Goal: Transaction & Acquisition: Purchase product/service

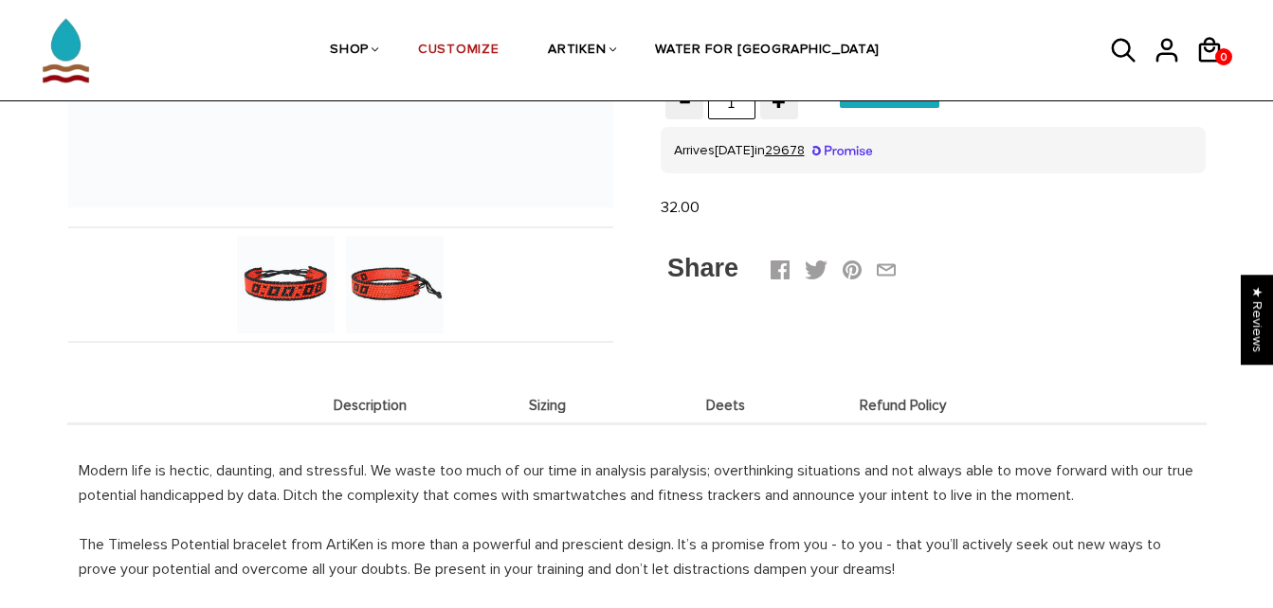
scroll to position [651, 0]
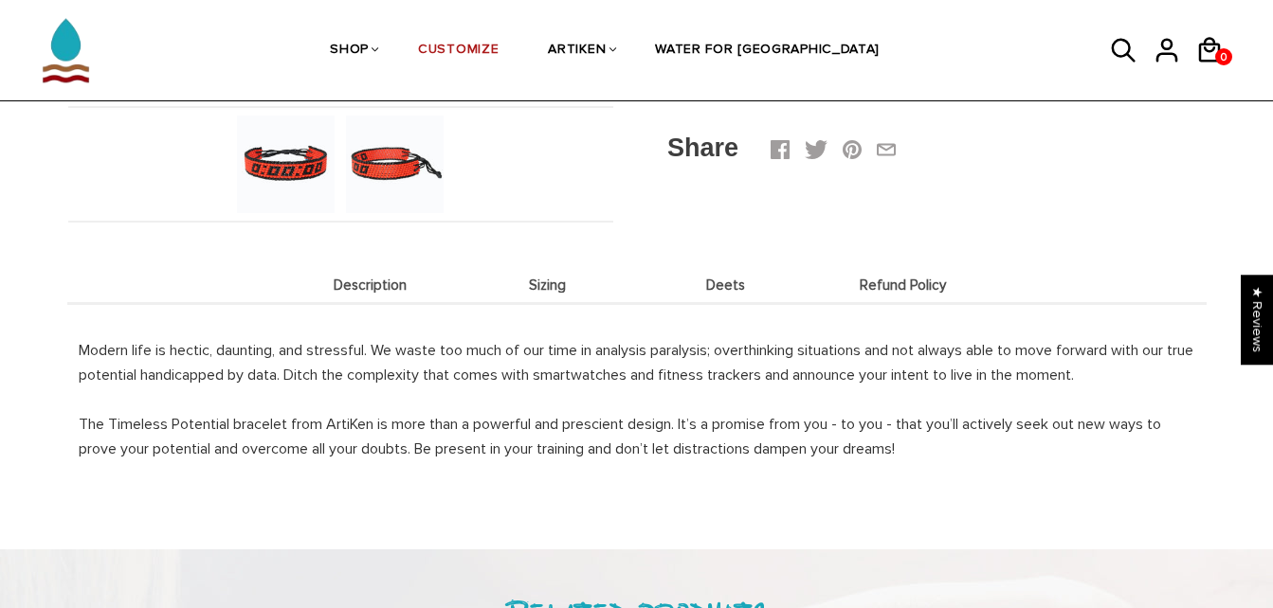
click at [547, 303] on li "Sizing" at bounding box center [548, 284] width 178 height 37
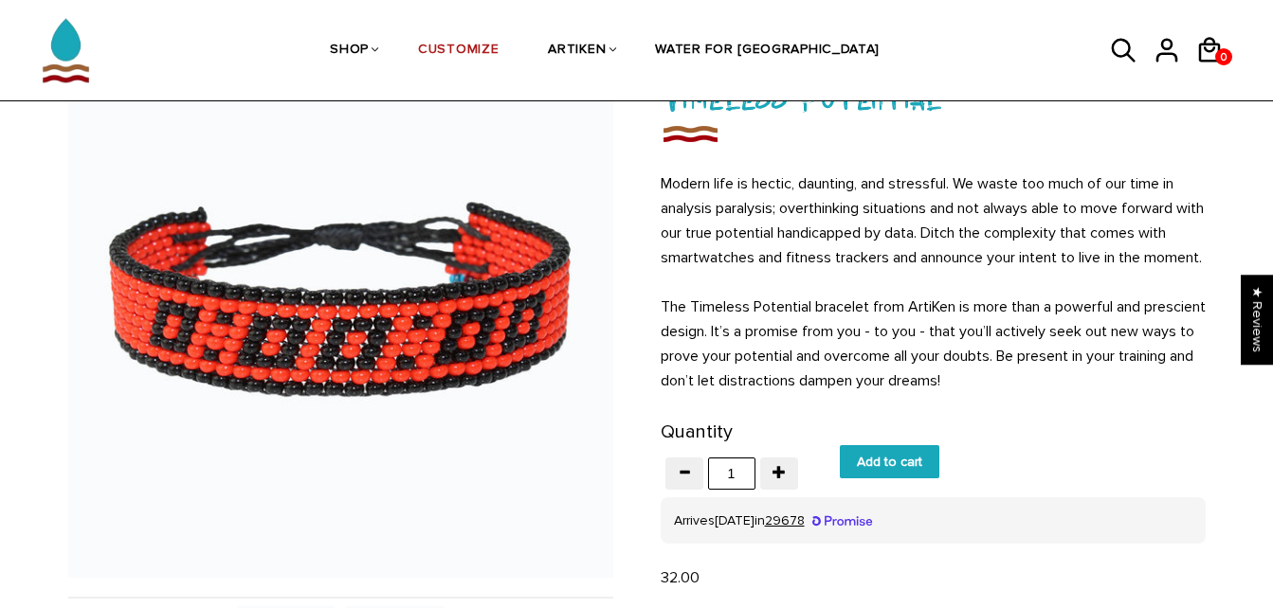
scroll to position [144, 0]
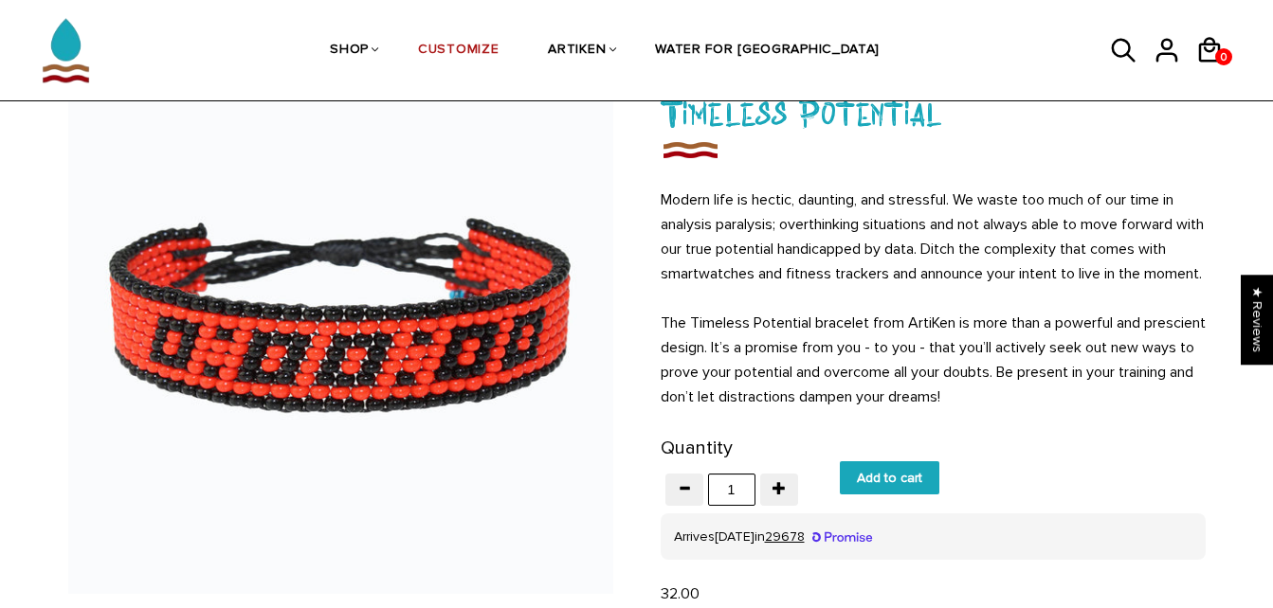
click at [898, 495] on input "Add to cart" at bounding box center [890, 478] width 100 height 33
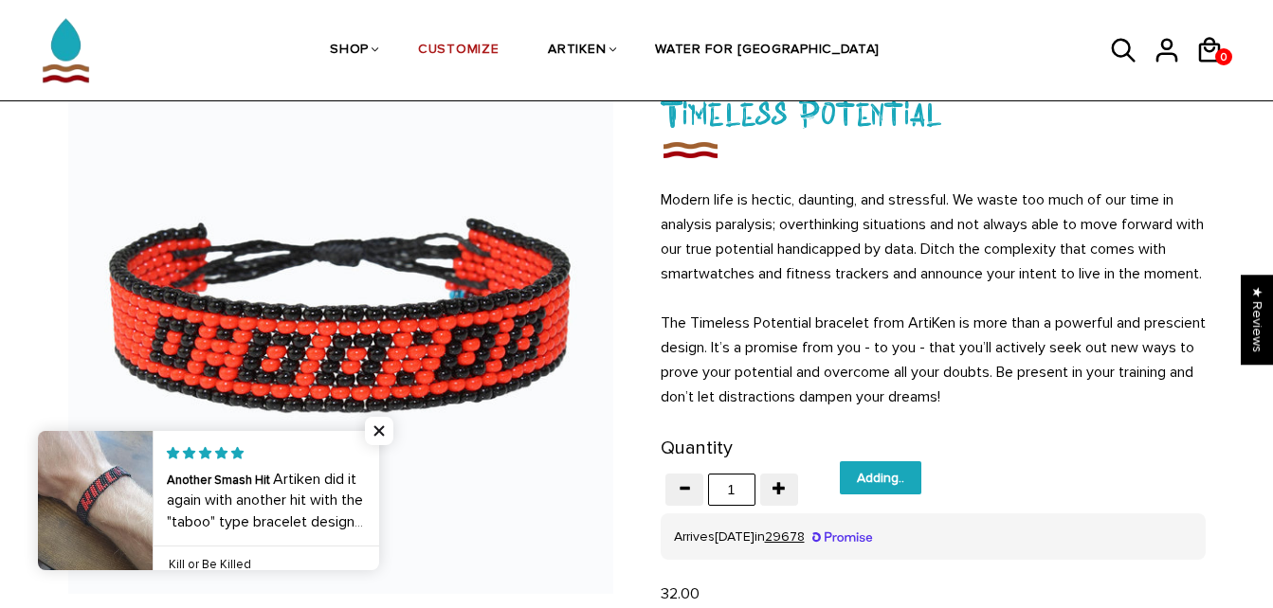
type input "Add to cart"
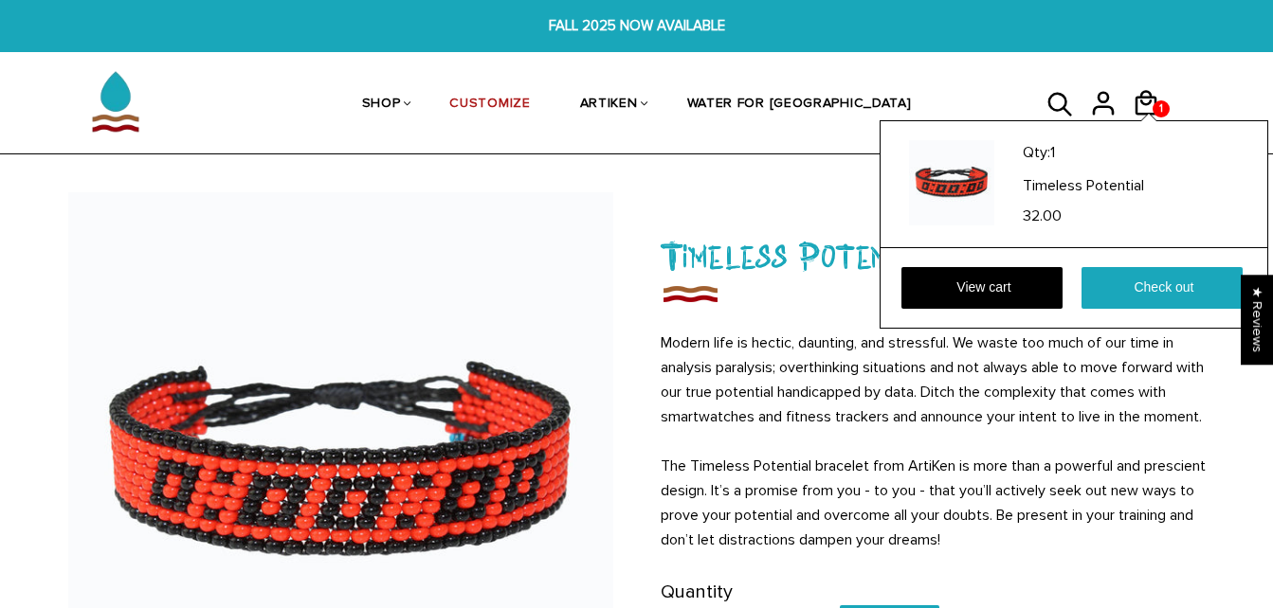
click at [1157, 120] on div "Qty: 1 Timeless Potential 32.00 View cart Check out" at bounding box center [1074, 224] width 389 height 209
click at [1011, 274] on link "View cart" at bounding box center [981, 288] width 161 height 42
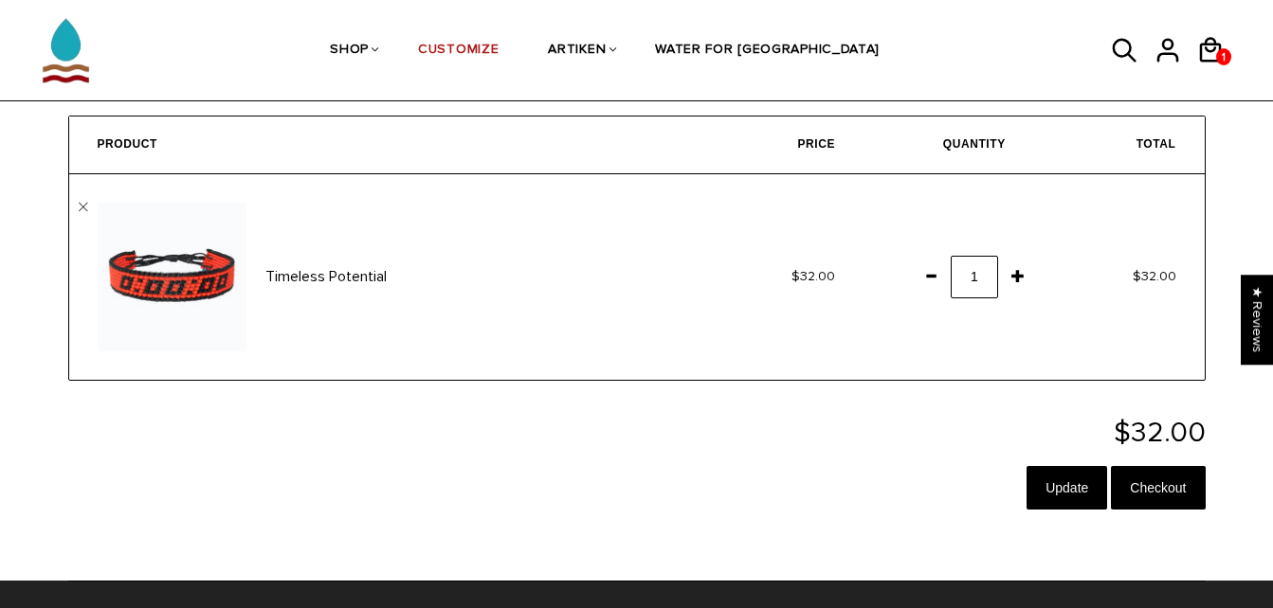
scroll to position [183, 0]
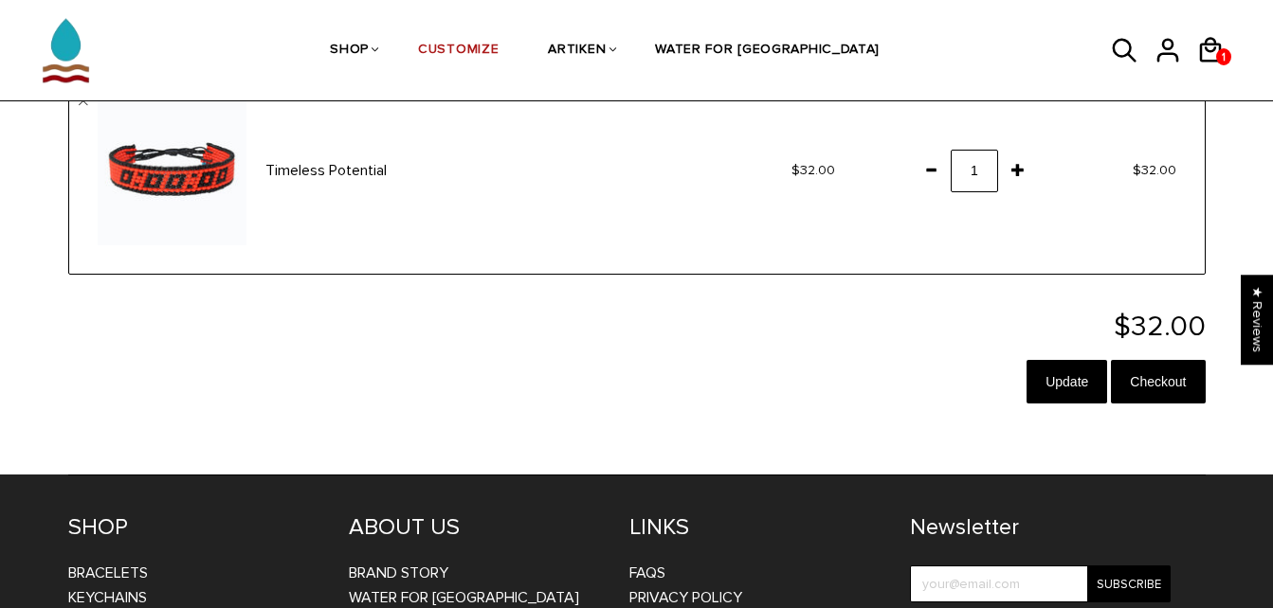
click at [931, 172] on span at bounding box center [931, 170] width 32 height 34
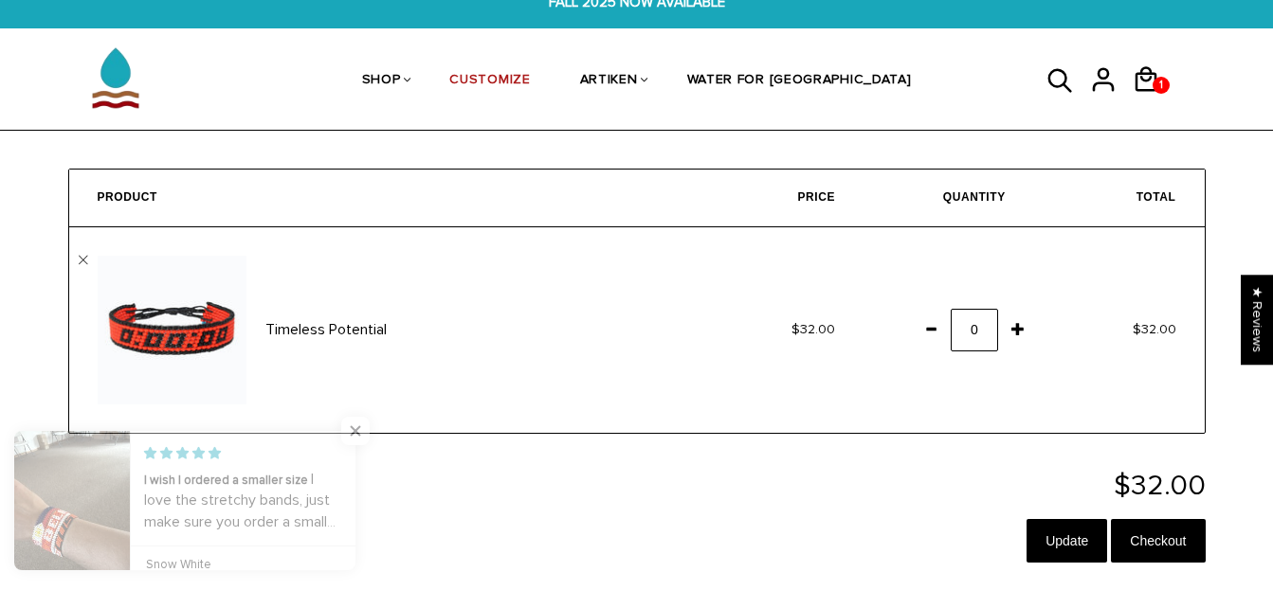
scroll to position [0, 0]
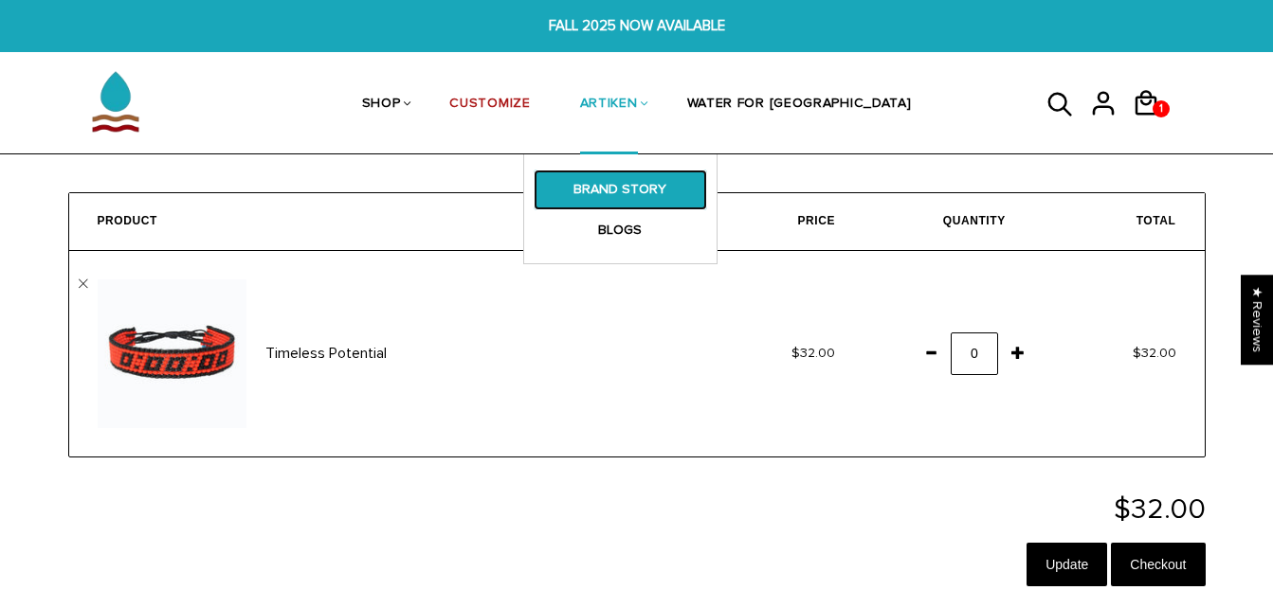
click at [676, 187] on link "BRAND STORY" at bounding box center [620, 190] width 173 height 40
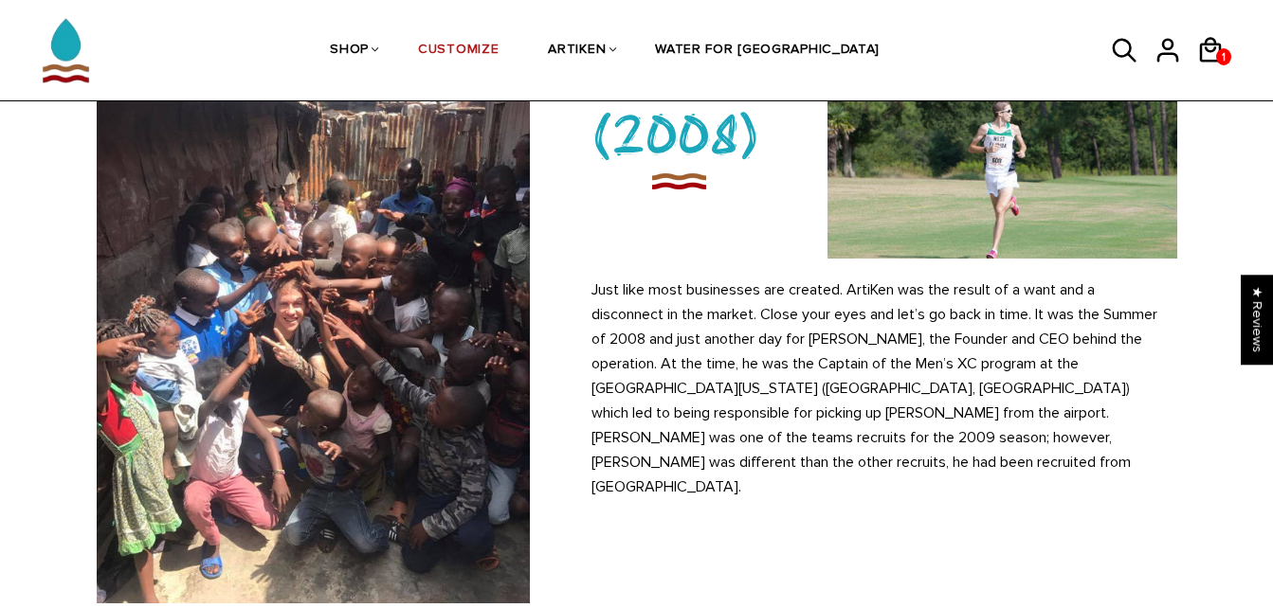
scroll to position [188, 0]
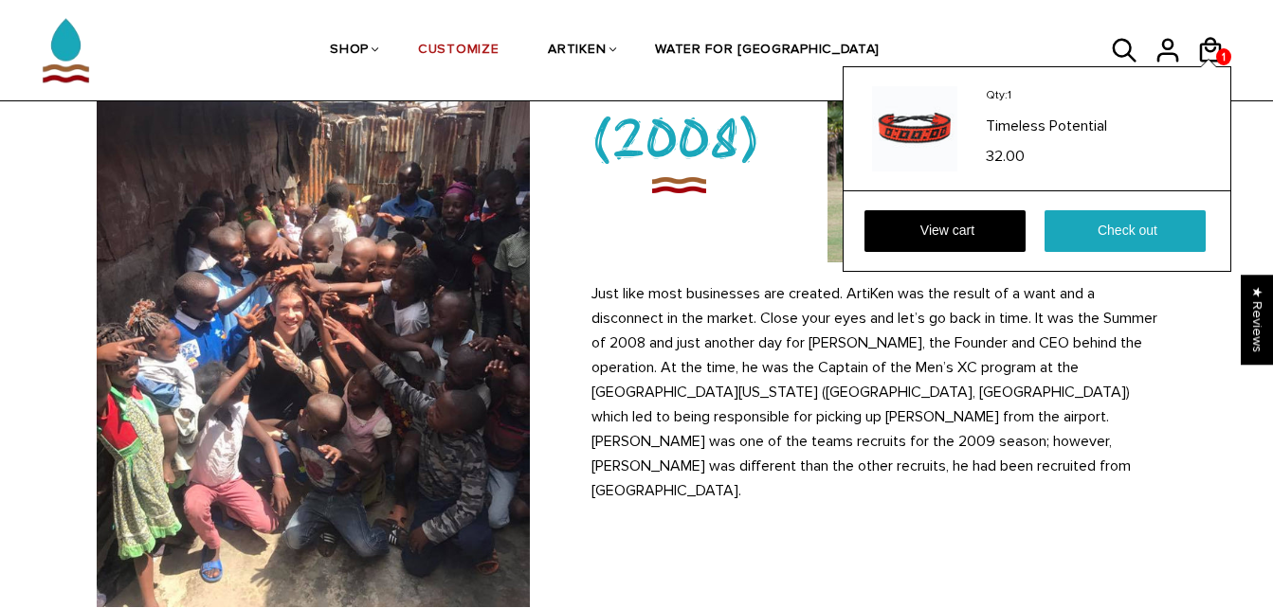
click at [1219, 66] on div "Qty: 1 Timeless Potential 32.00 View cart Check out" at bounding box center [1037, 169] width 389 height 206
click at [952, 228] on link "View cart" at bounding box center [944, 231] width 161 height 42
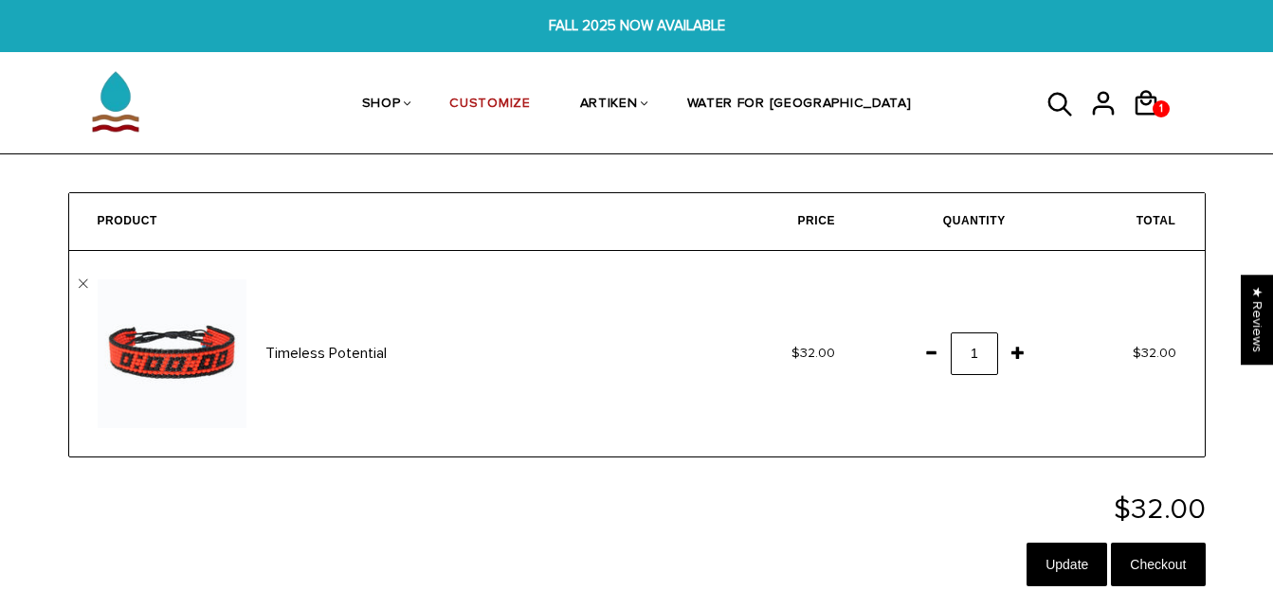
scroll to position [60, 0]
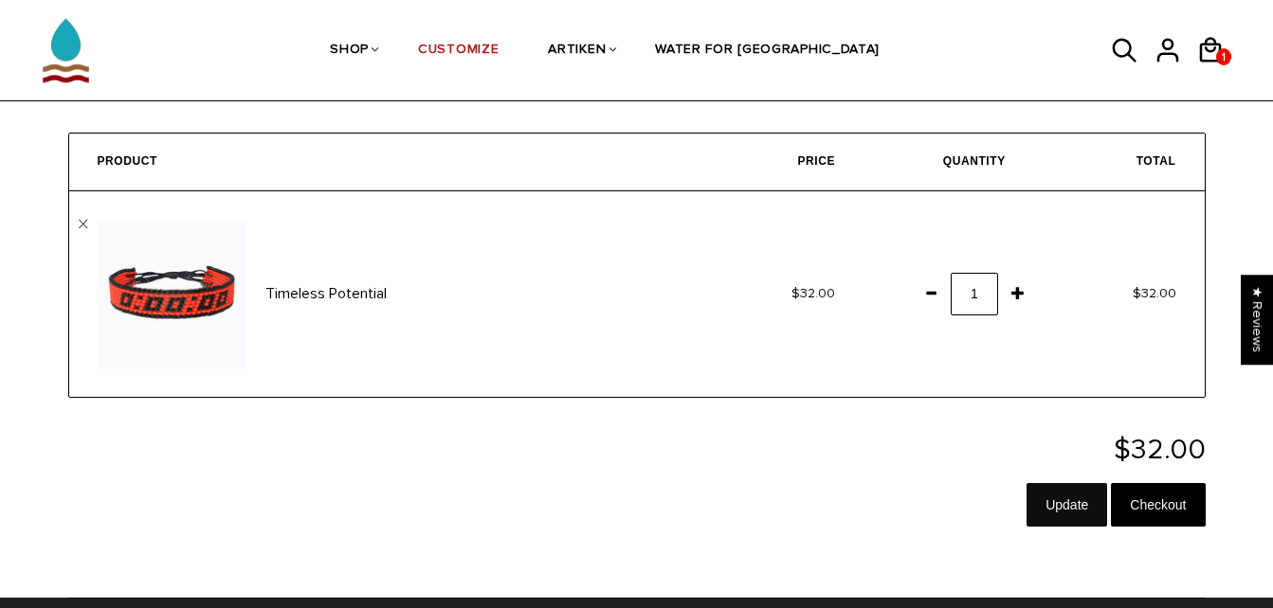
click at [1067, 505] on input "Update" at bounding box center [1066, 505] width 81 height 44
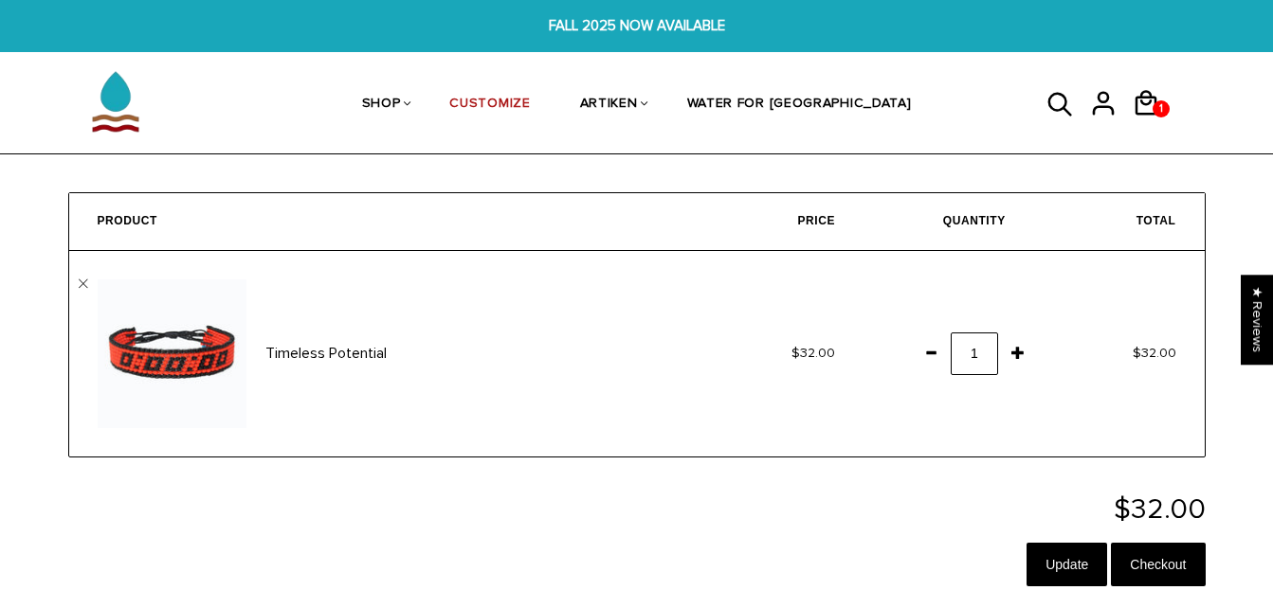
click at [934, 354] on span at bounding box center [931, 353] width 32 height 34
click at [1049, 567] on input "Update" at bounding box center [1066, 565] width 81 height 44
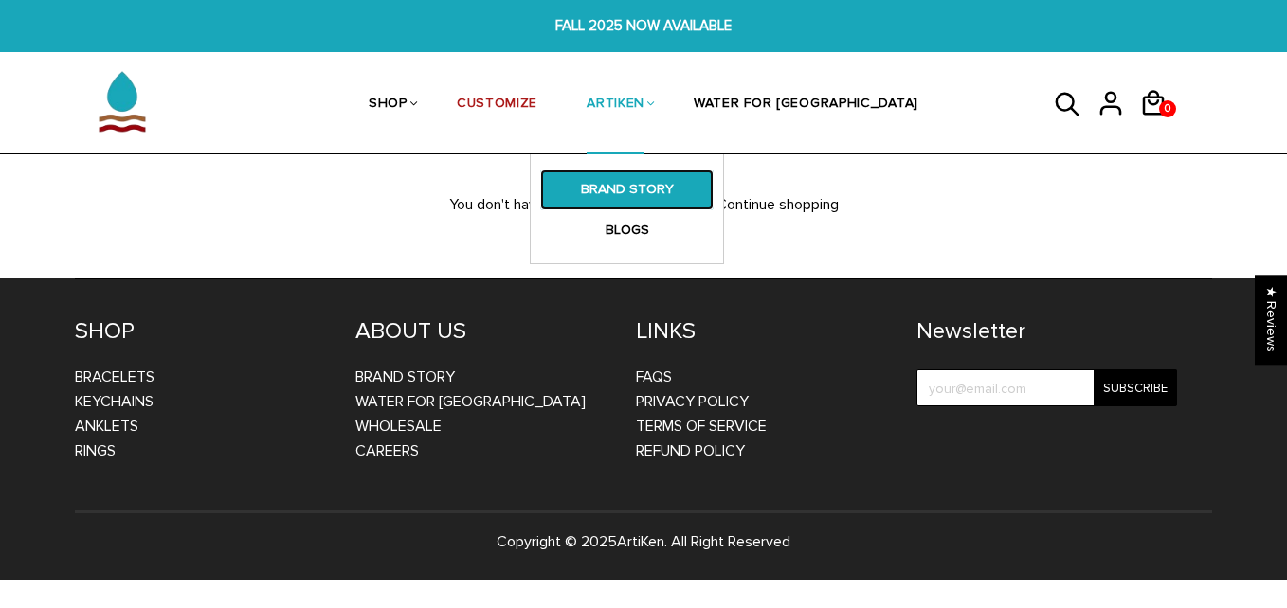
click at [662, 185] on link "BRAND STORY" at bounding box center [626, 190] width 173 height 40
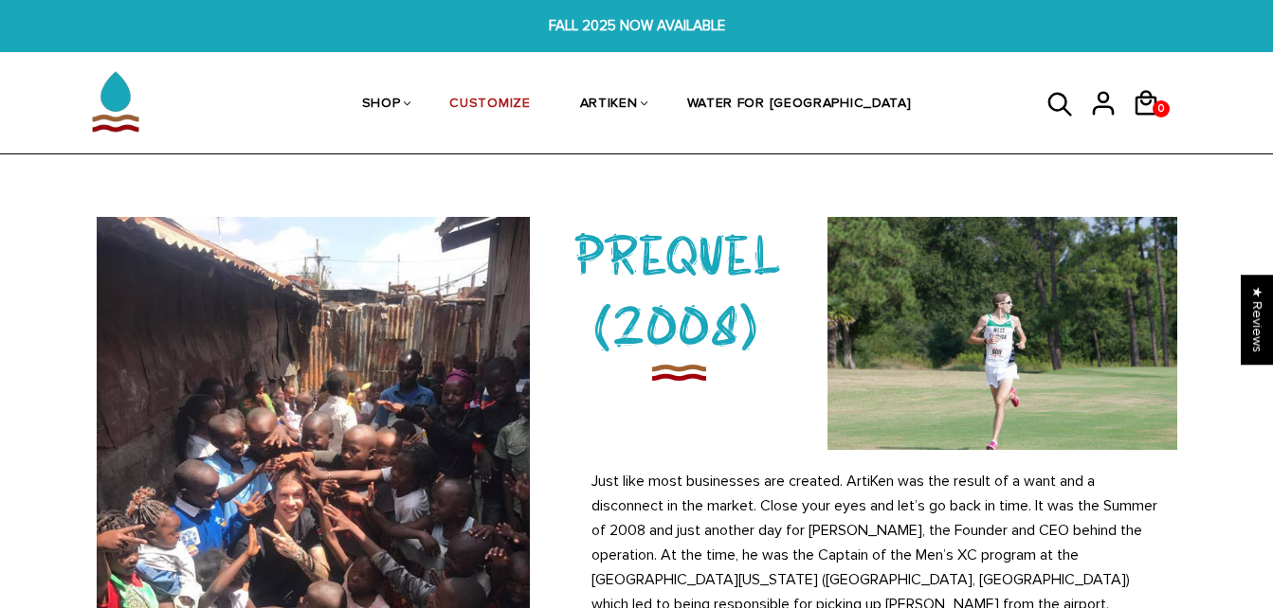
click at [1231, 112] on div "SHOP BRACELETS TEXT Inspirational fuel for maximum growth. CREATIVE Click and s…" at bounding box center [637, 104] width 1194 height 100
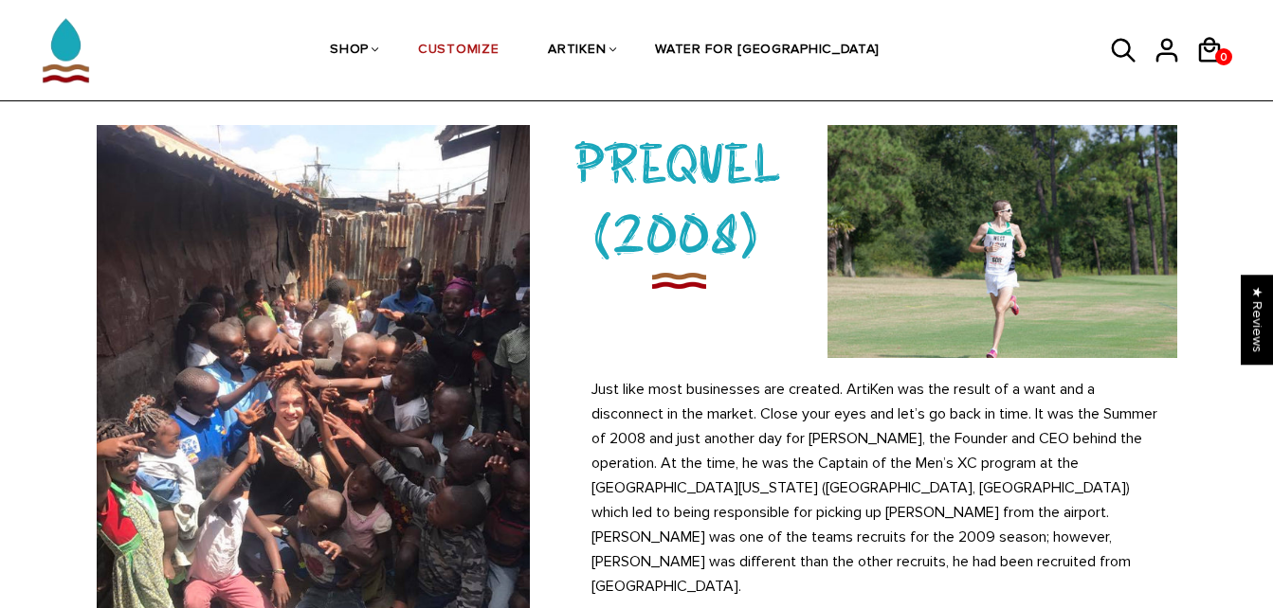
scroll to position [96, 0]
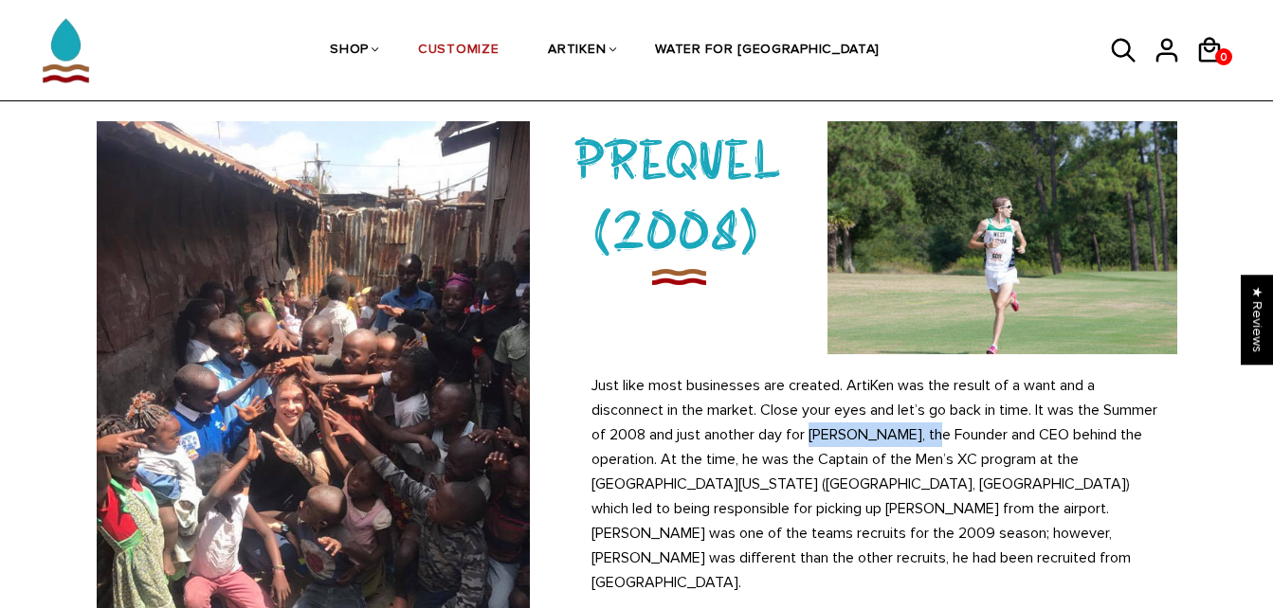
drag, startPoint x: 869, startPoint y: 435, endPoint x: 994, endPoint y: 426, distance: 125.5
click at [994, 426] on p "Just like most businesses are created. ArtiKen was the result of a want and a d…" at bounding box center [876, 484] width 571 height 222
drag, startPoint x: 994, startPoint y: 426, endPoint x: 973, endPoint y: 434, distance: 22.5
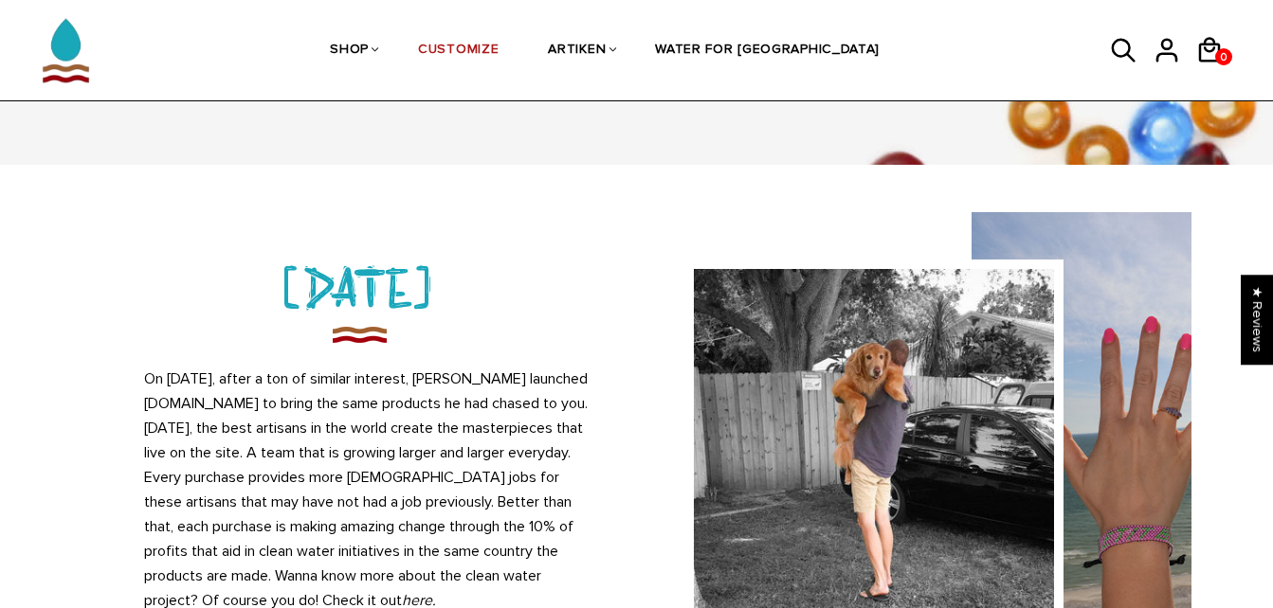
scroll to position [1813, 0]
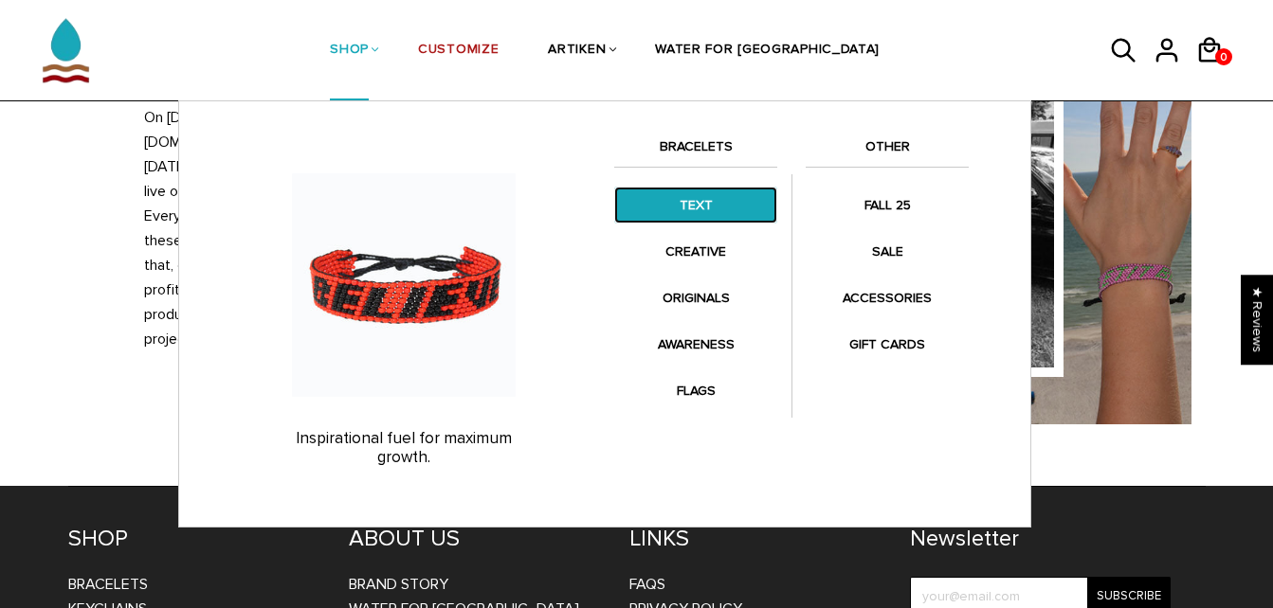
click at [717, 208] on link "TEXT" at bounding box center [695, 205] width 163 height 37
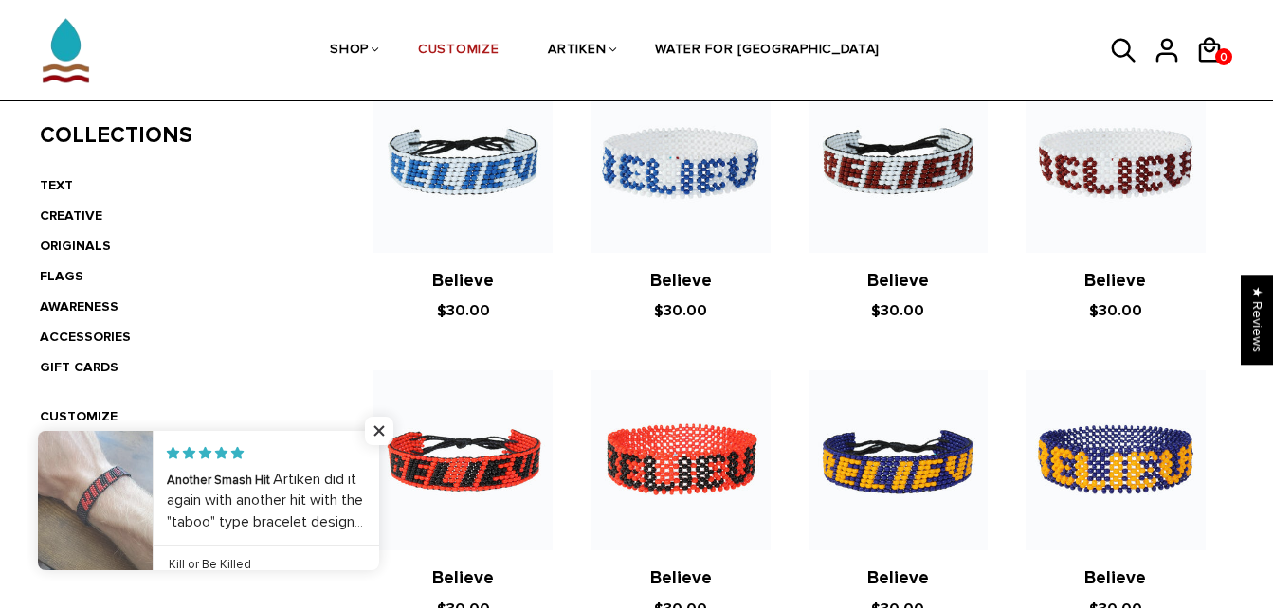
scroll to position [466, 0]
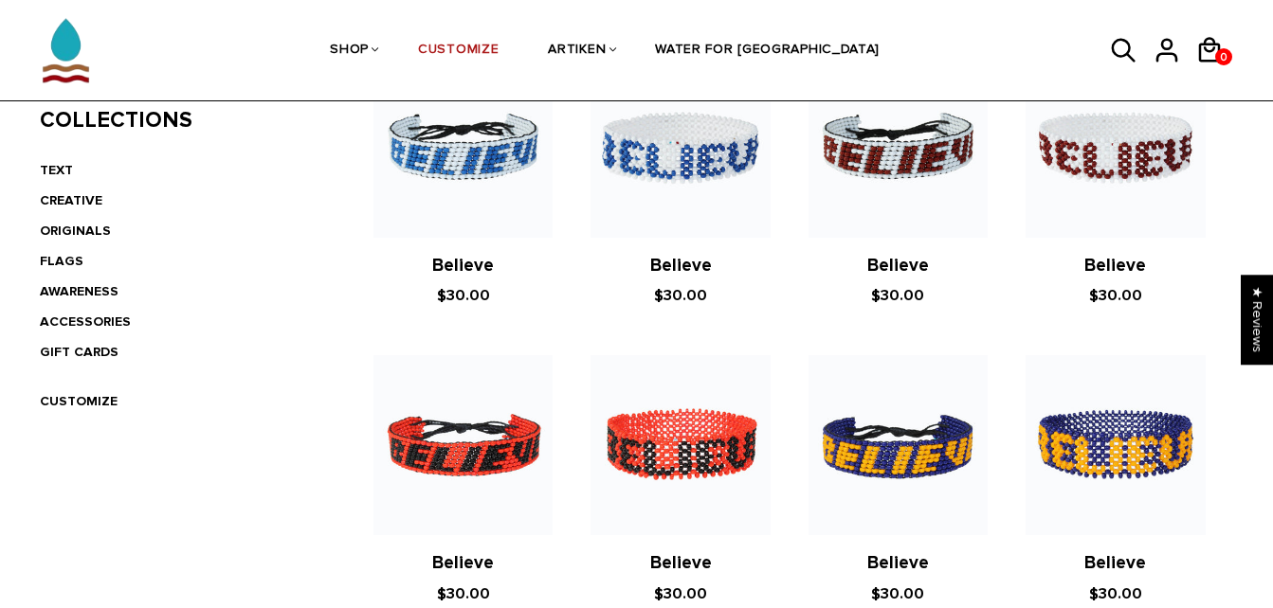
click at [65, 191] on li "CREATIVE" at bounding box center [179, 201] width 278 height 30
click at [68, 200] on link "CREATIVE" at bounding box center [71, 200] width 63 height 16
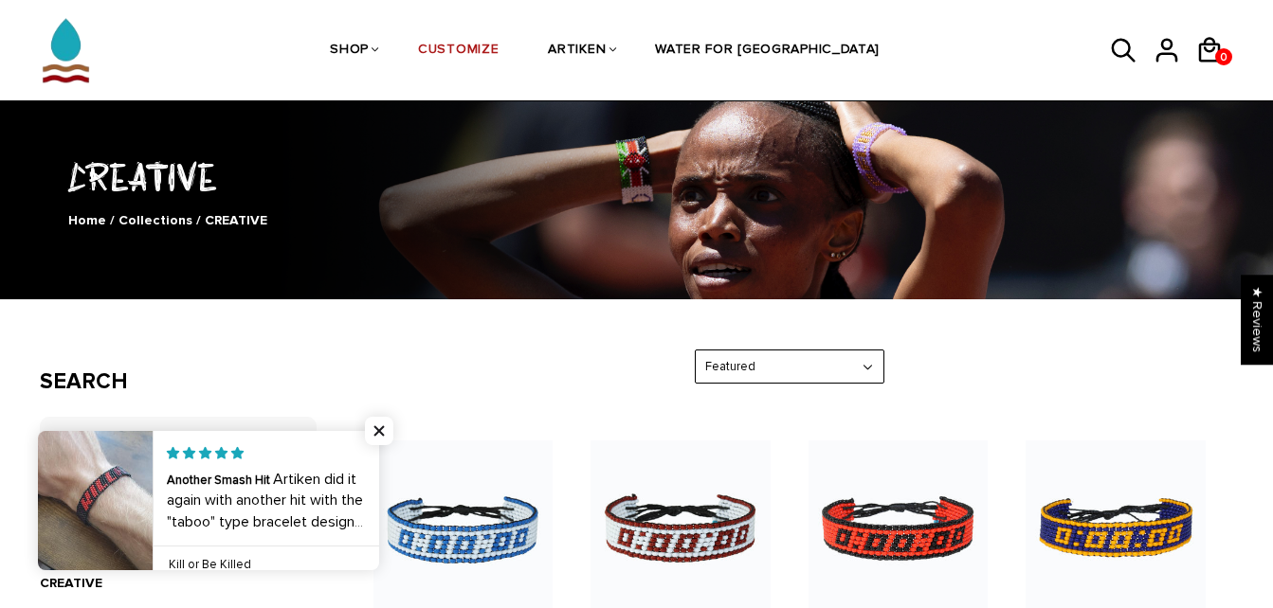
scroll to position [68, 0]
